Goal: Task Accomplishment & Management: Use online tool/utility

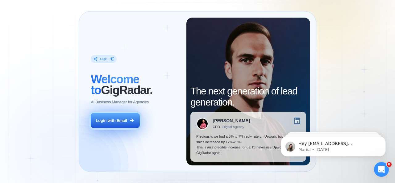
click at [110, 117] on button "Login with Email" at bounding box center [115, 120] width 49 height 15
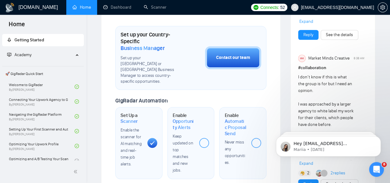
scroll to position [174, 0]
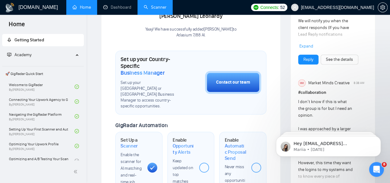
click at [156, 9] on link "Scanner" at bounding box center [155, 7] width 23 height 5
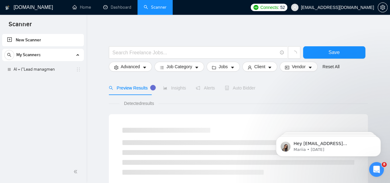
click at [67, 54] on div "My Scanners" at bounding box center [42, 55] width 77 height 12
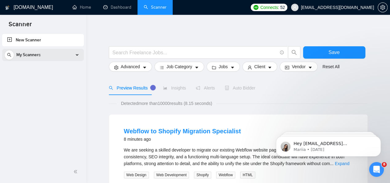
click at [78, 55] on div "My Scanners" at bounding box center [42, 55] width 77 height 12
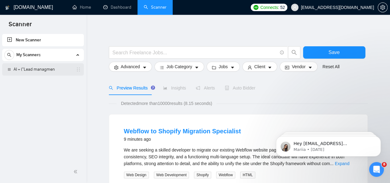
click at [42, 71] on link "AI + ("Lead managmen" at bounding box center [43, 69] width 59 height 12
